Goal: Contribute content

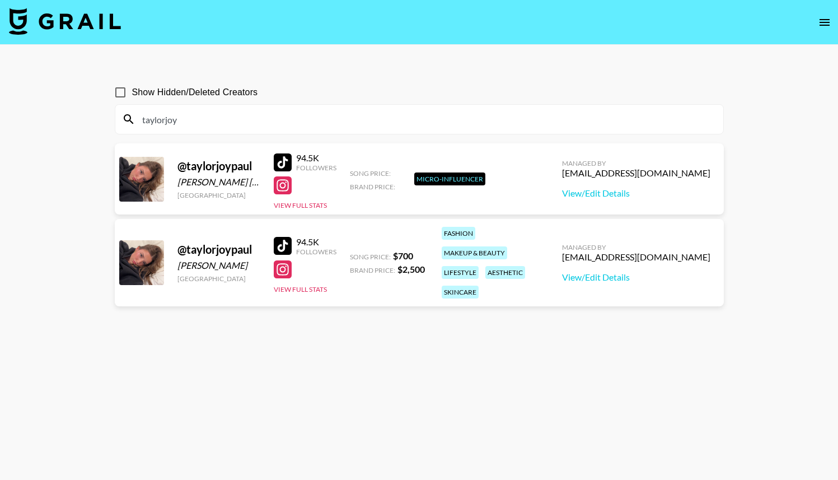
click at [825, 26] on icon "open drawer" at bounding box center [824, 22] width 13 height 13
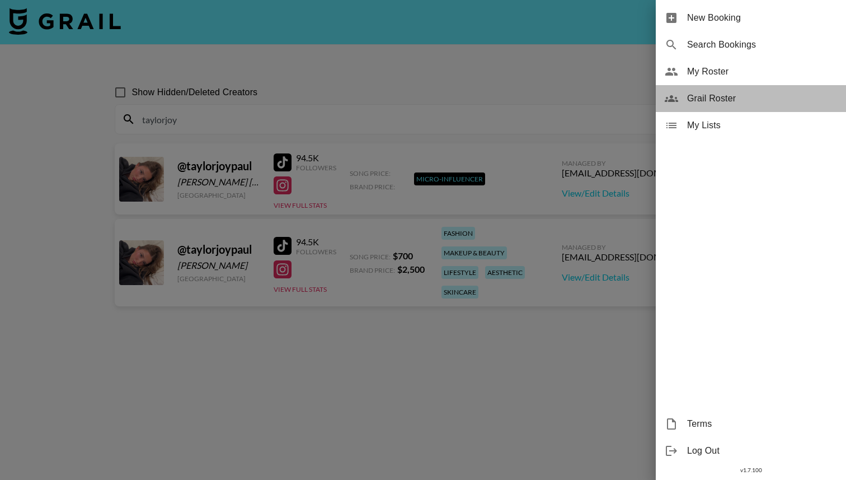
click at [714, 93] on span "Grail Roster" at bounding box center [762, 98] width 150 height 13
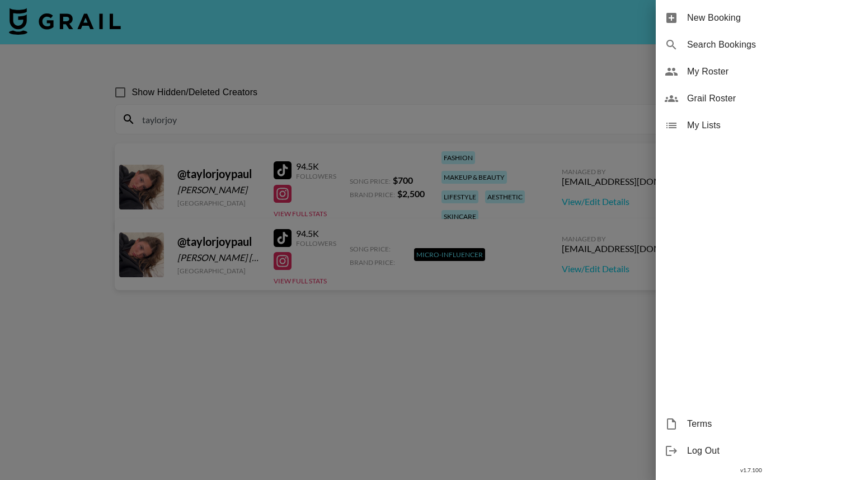
click at [683, 101] on div "Grail Roster" at bounding box center [751, 98] width 190 height 27
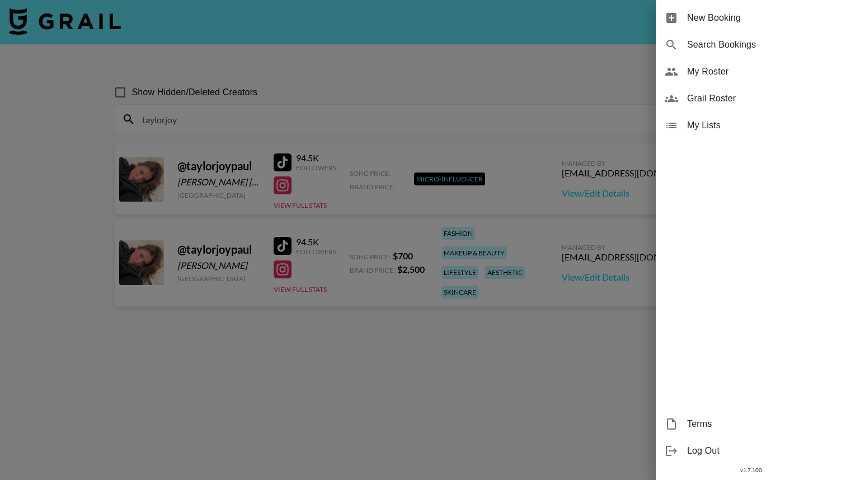
click at [451, 109] on div at bounding box center [423, 240] width 846 height 480
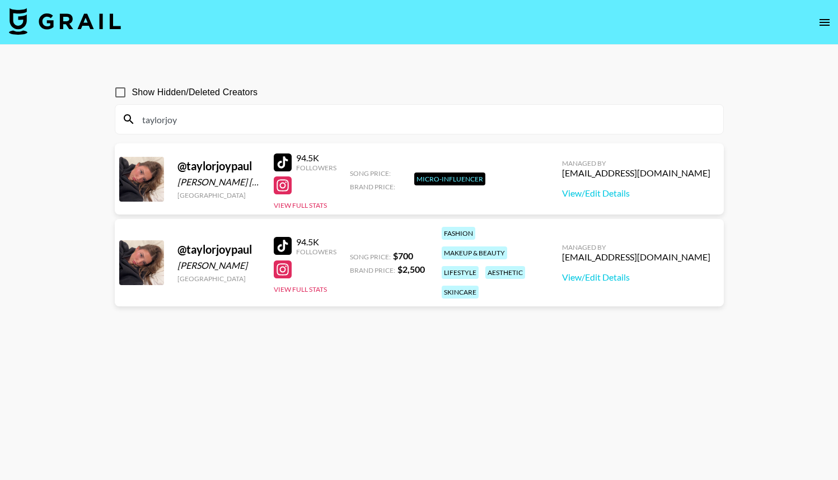
click at [477, 125] on input "taylorjoy" at bounding box center [425, 119] width 581 height 18
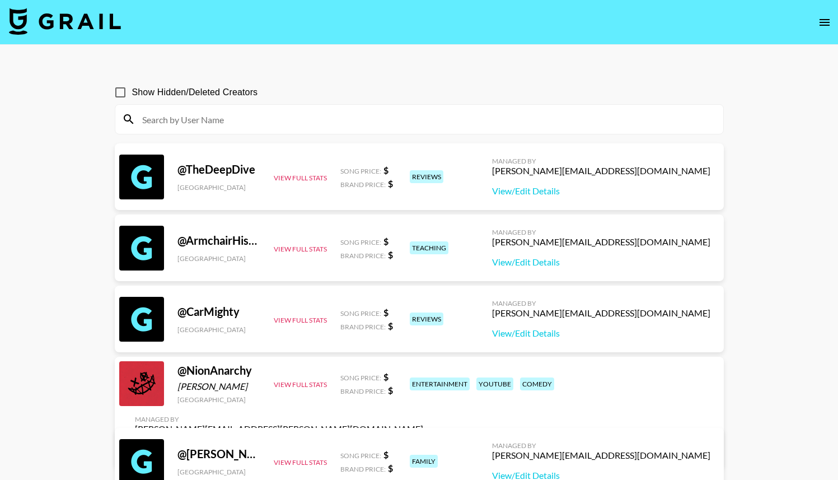
click at [824, 26] on icon "open drawer" at bounding box center [824, 22] width 13 height 13
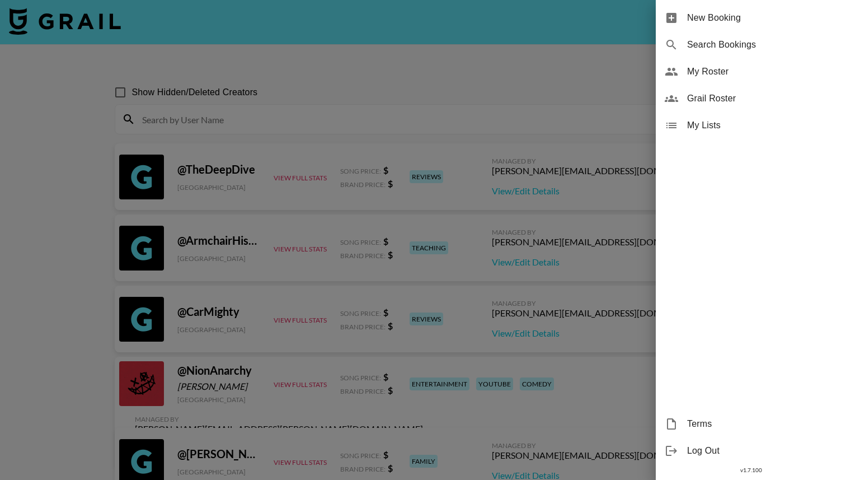
click at [748, 102] on span "Grail Roster" at bounding box center [762, 98] width 150 height 13
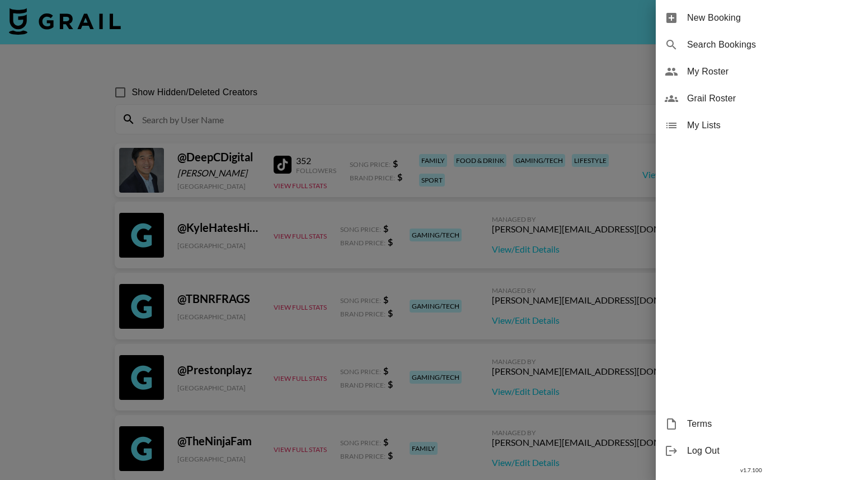
click at [452, 130] on div at bounding box center [423, 240] width 846 height 480
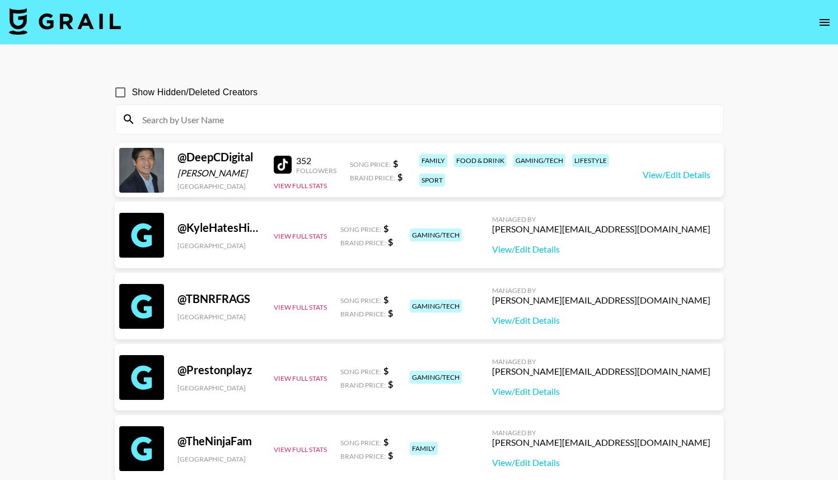
click at [29, 21] on img at bounding box center [65, 21] width 112 height 27
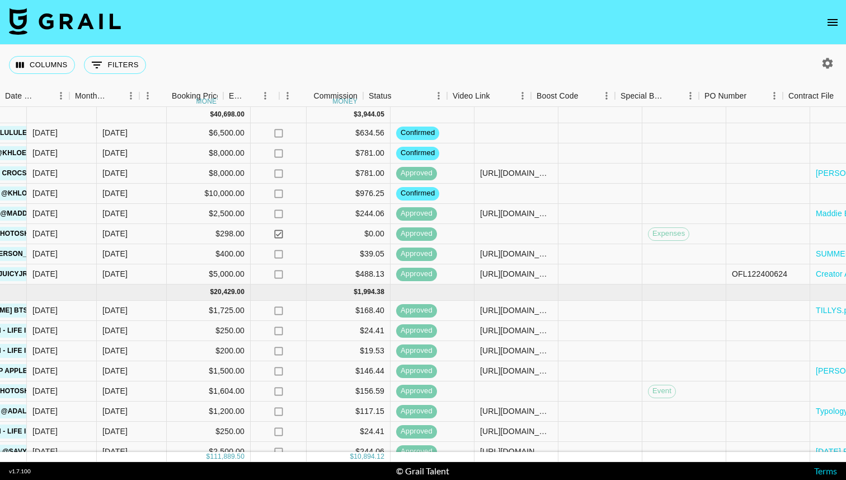
scroll to position [0, 683]
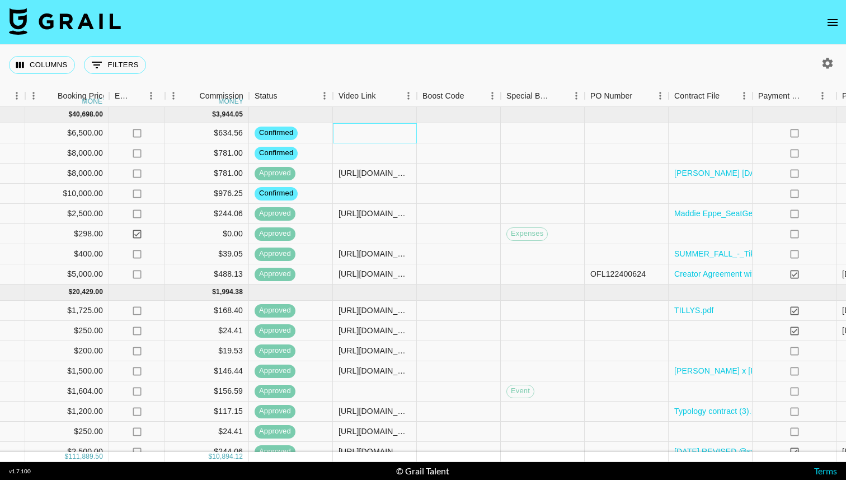
click at [349, 133] on div at bounding box center [375, 133] width 84 height 20
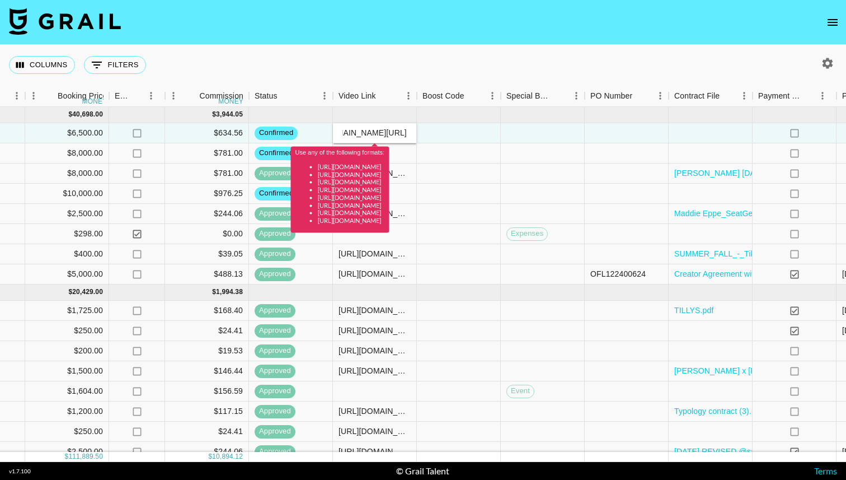
scroll to position [0, 0]
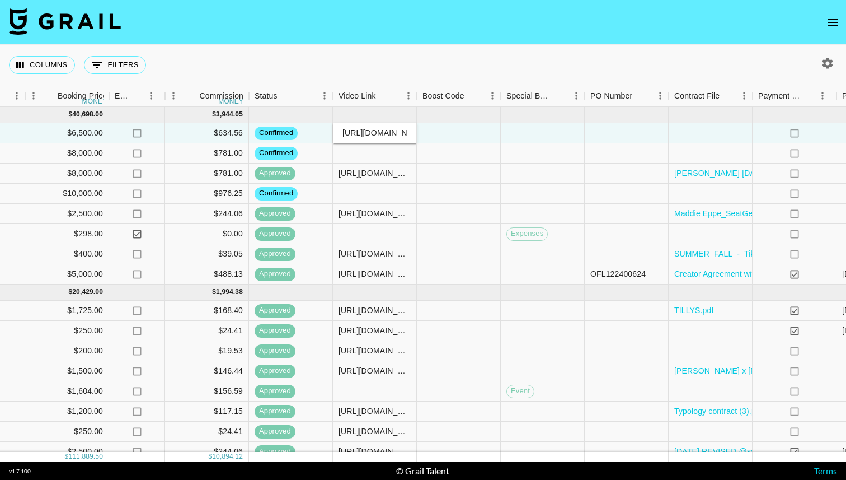
type input "[URL][DOMAIN_NAME]"
click at [616, 133] on div at bounding box center [627, 133] width 84 height 20
click at [613, 134] on div at bounding box center [627, 133] width 84 height 20
click at [698, 136] on div at bounding box center [711, 133] width 84 height 20
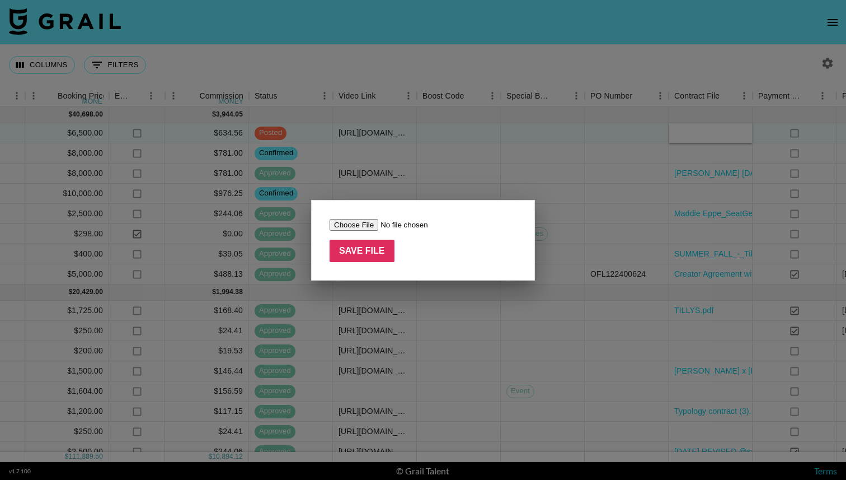
click at [348, 225] on input "file" at bounding box center [401, 225] width 142 height 12
type input "C:\fakepath\[PERSON_NAME] x lululemon (1).pdf"
click at [362, 250] on input "Save File" at bounding box center [362, 251] width 65 height 22
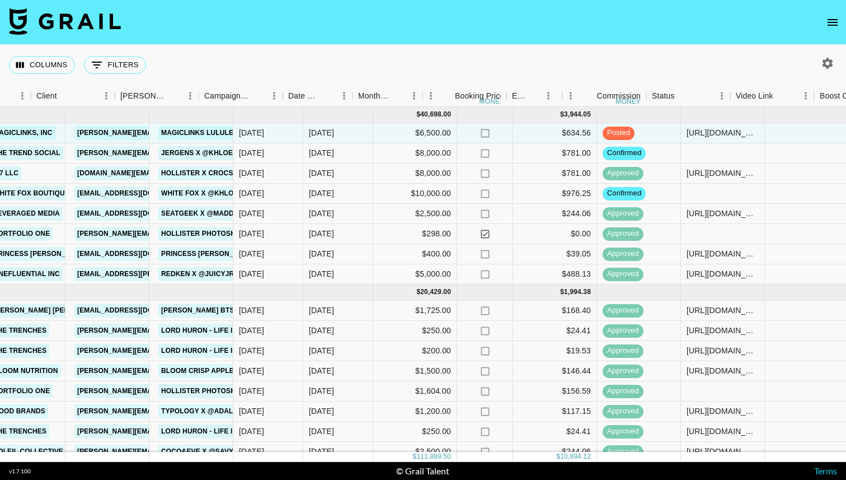
scroll to position [0, 351]
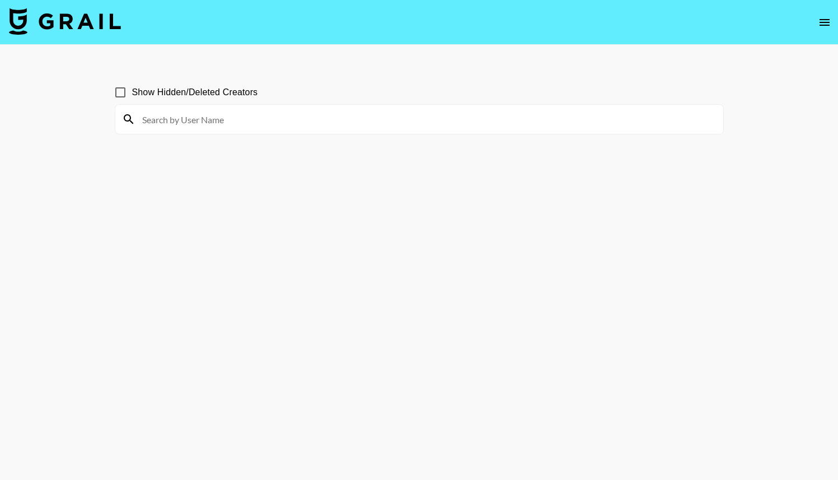
click at [162, 122] on input at bounding box center [425, 119] width 581 height 18
